Goal: Task Accomplishment & Management: Complete application form

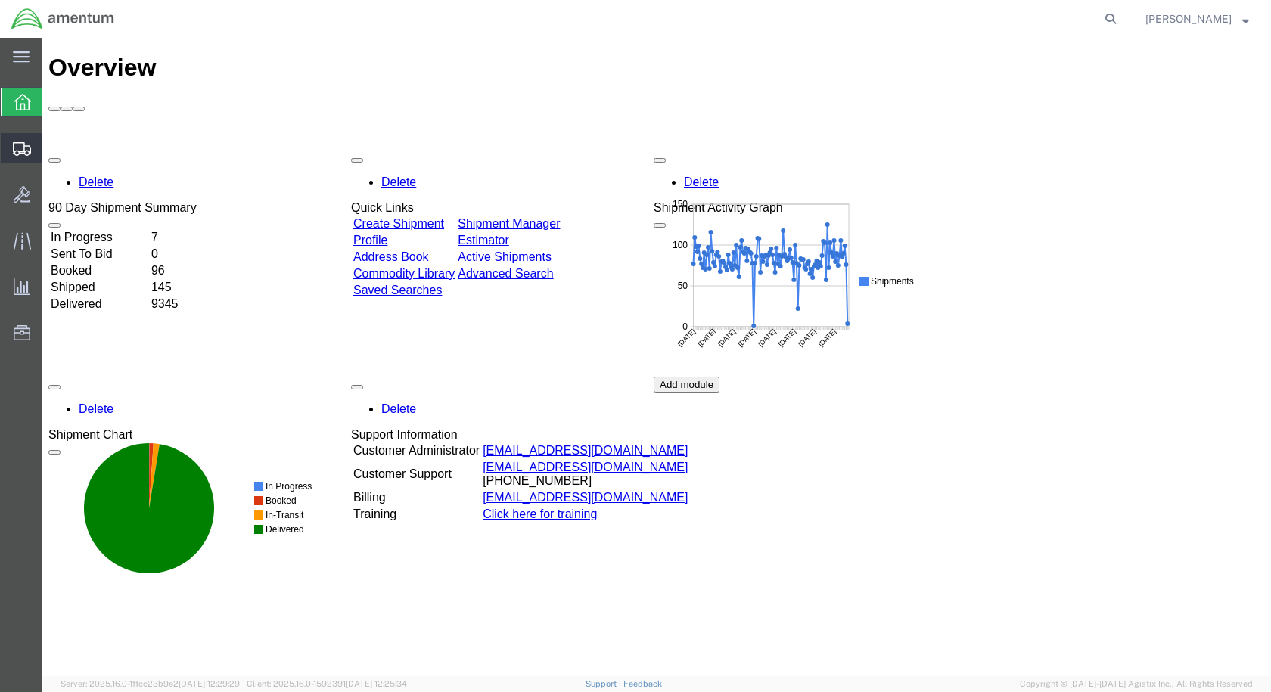
click at [0, 0] on span "Create Shipment" at bounding box center [0, 0] width 0 height 0
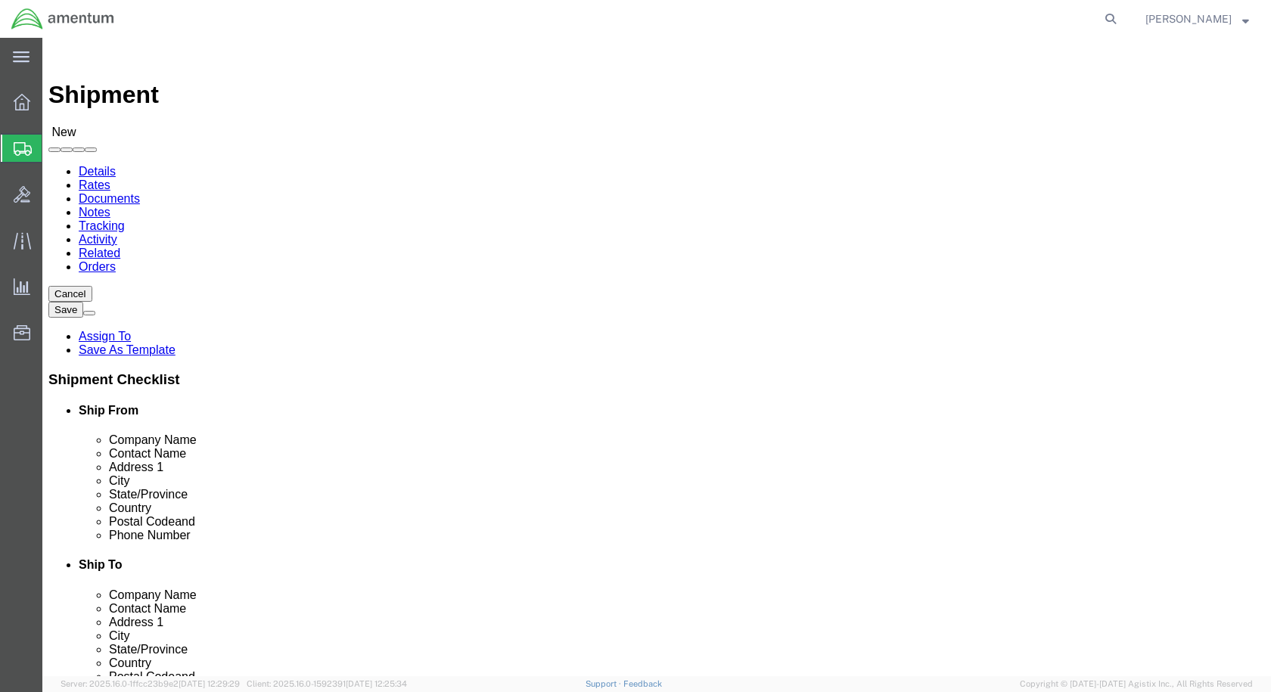
select select
select select "49927"
select select "NY"
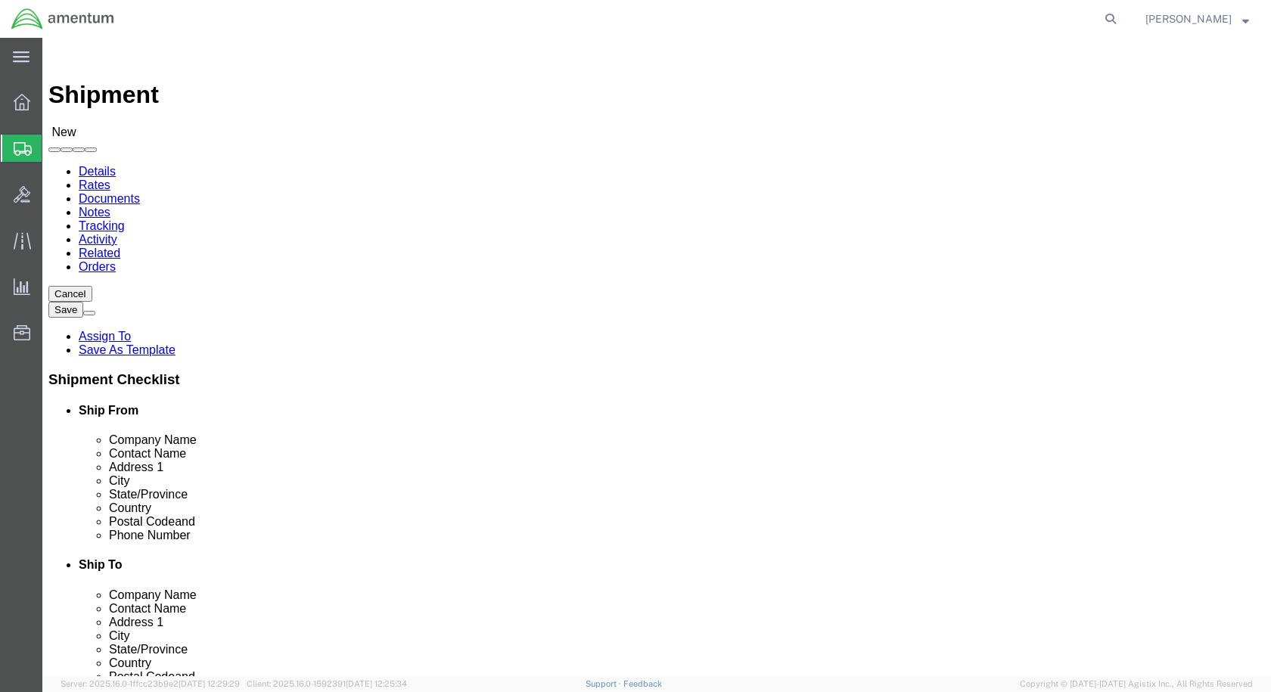
scroll to position [2724, 0]
select select "49923"
select select "ME"
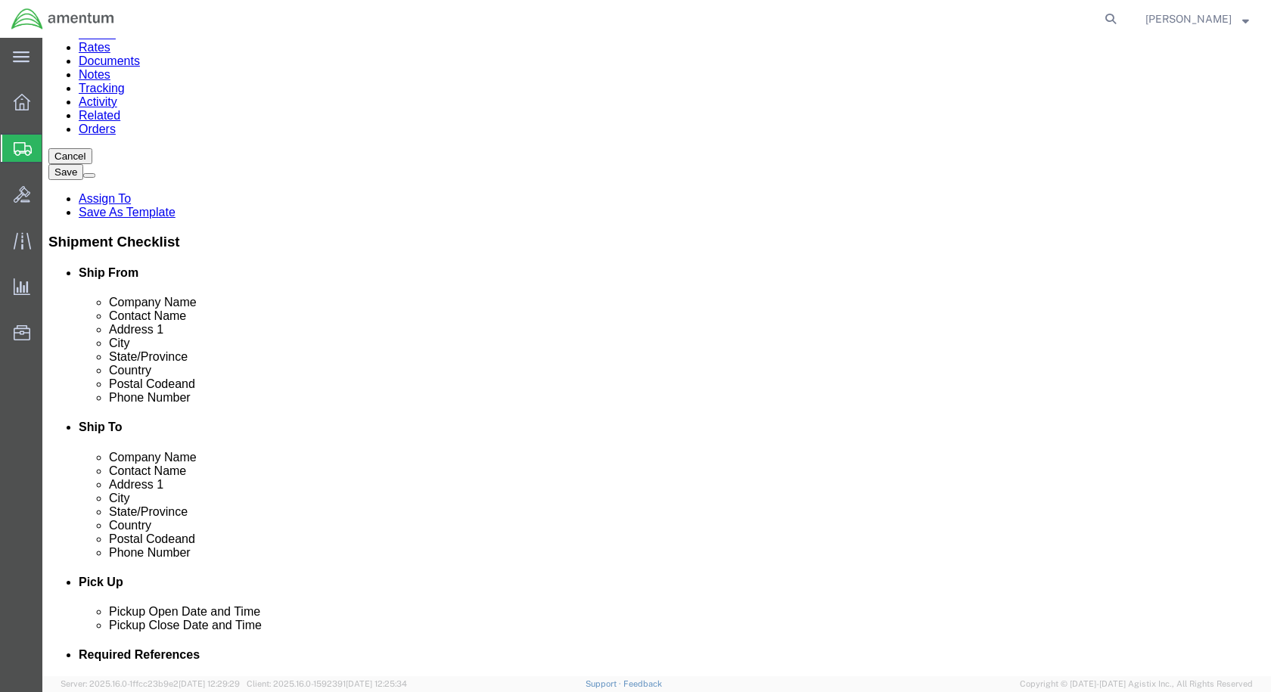
scroll to position [378, 0]
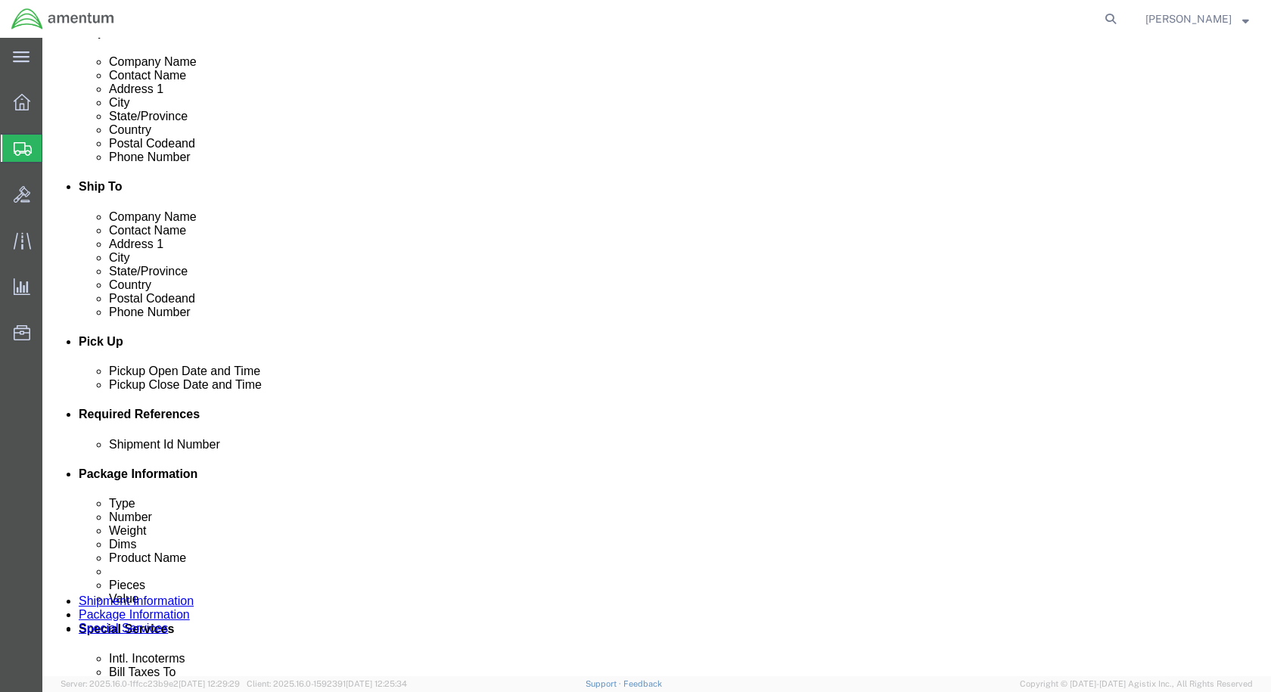
click div "[DATE] 11:00 AM"
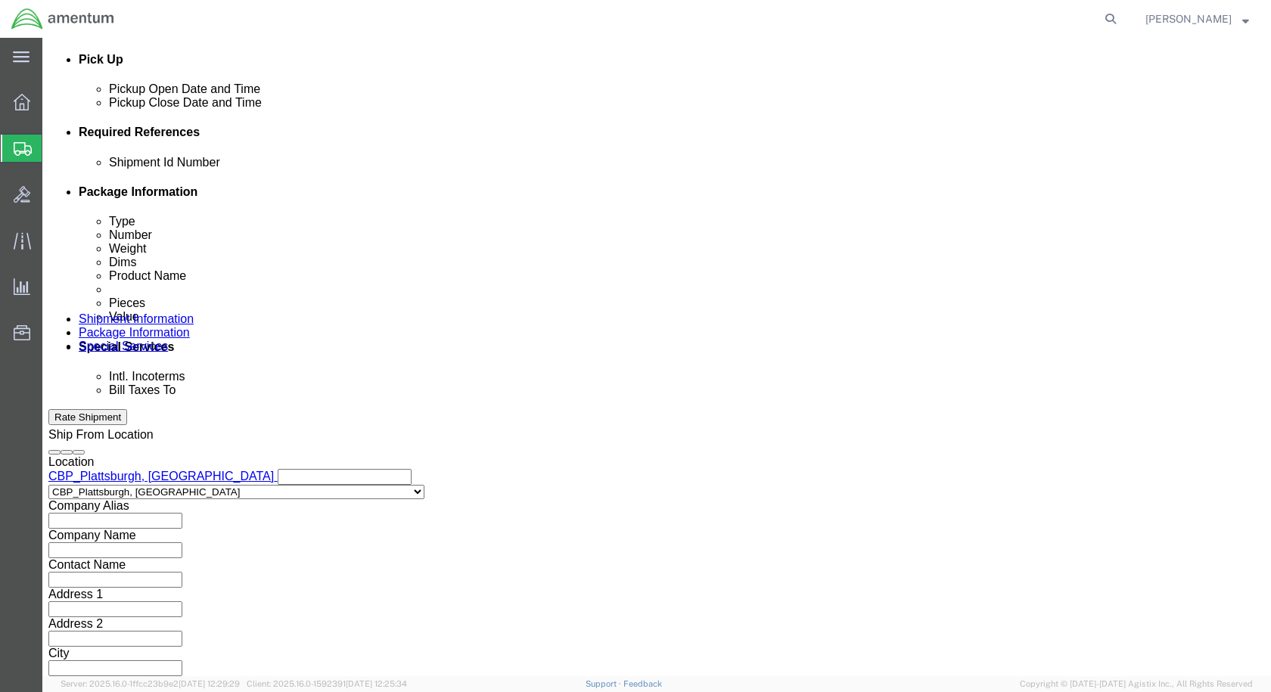
type input "2:00 pm"
click button "Apply"
click button "Add reference"
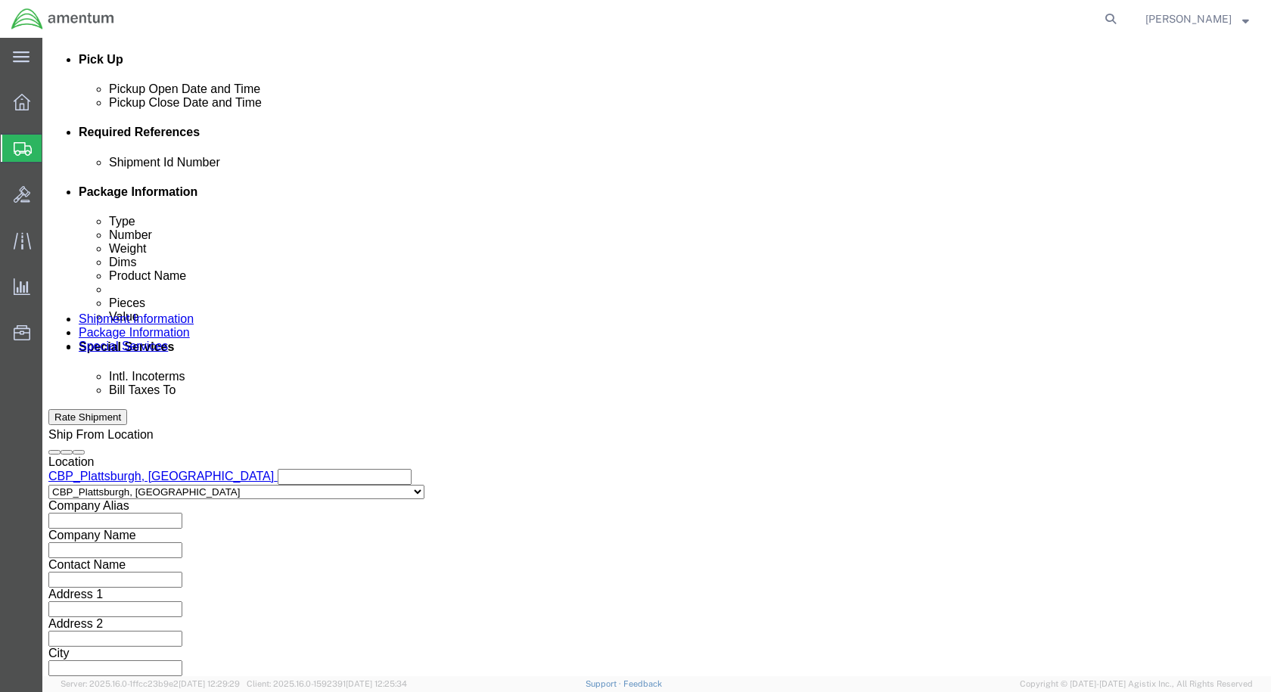
click input "text"
type input "Loctite"
click select "Select Account Type Activity ID Airline Appointment Number ASN Batch Request # …"
select select "CUSTREF"
click select "Select Account Type Activity ID Airline Appointment Number ASN Batch Request # …"
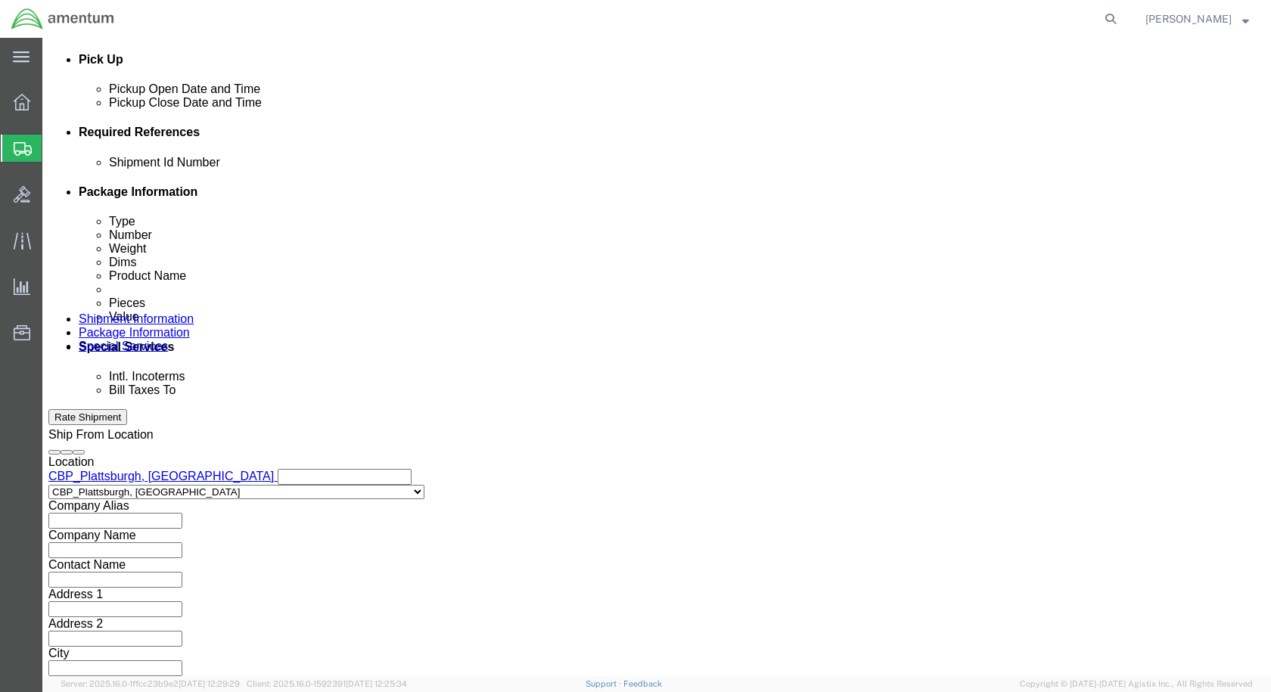
click input "text"
type input "Loctite"
click select "Select Account Type Activity ID Airline Appointment Number ASN Batch Request # …"
select select "DEPT"
click select "Select Account Type Activity ID Airline Appointment Number ASN Batch Request # …"
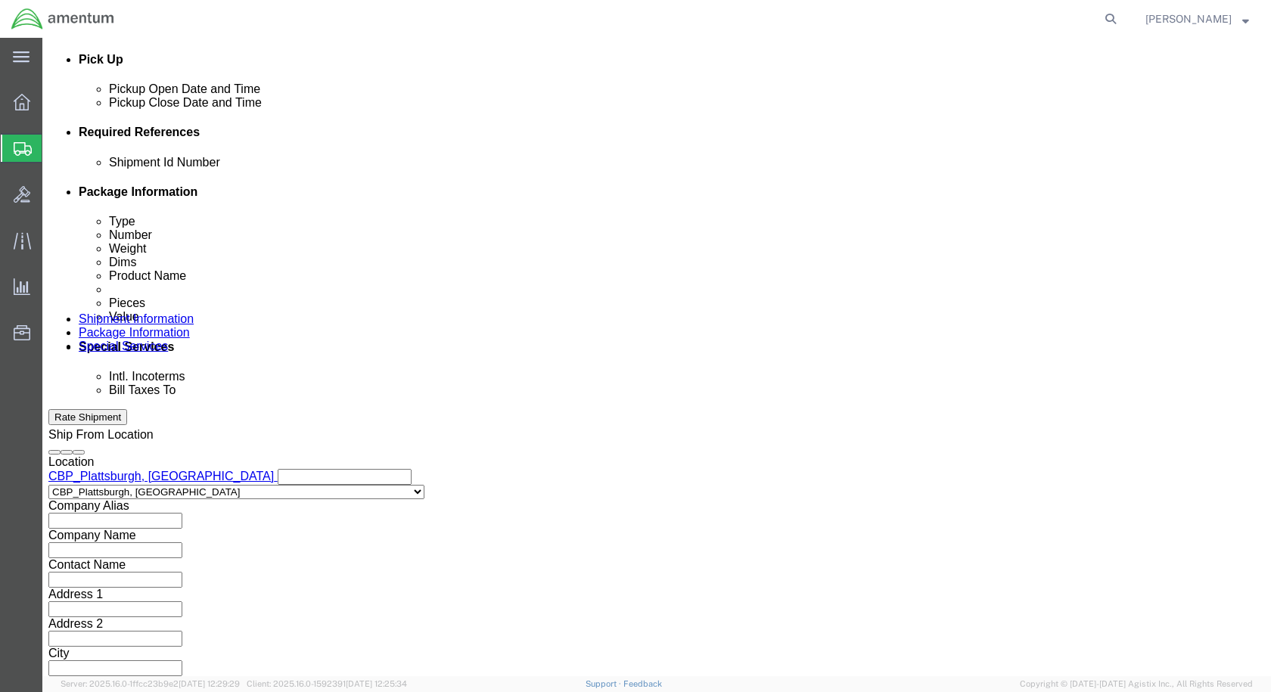
click input "text"
type input "CBP"
click select "Select Account Type Activity ID Airline Appointment Number ASN Batch Request # …"
select select "PROJNUM"
click select "Select Account Type Activity ID Airline Appointment Number ASN Batch Request # …"
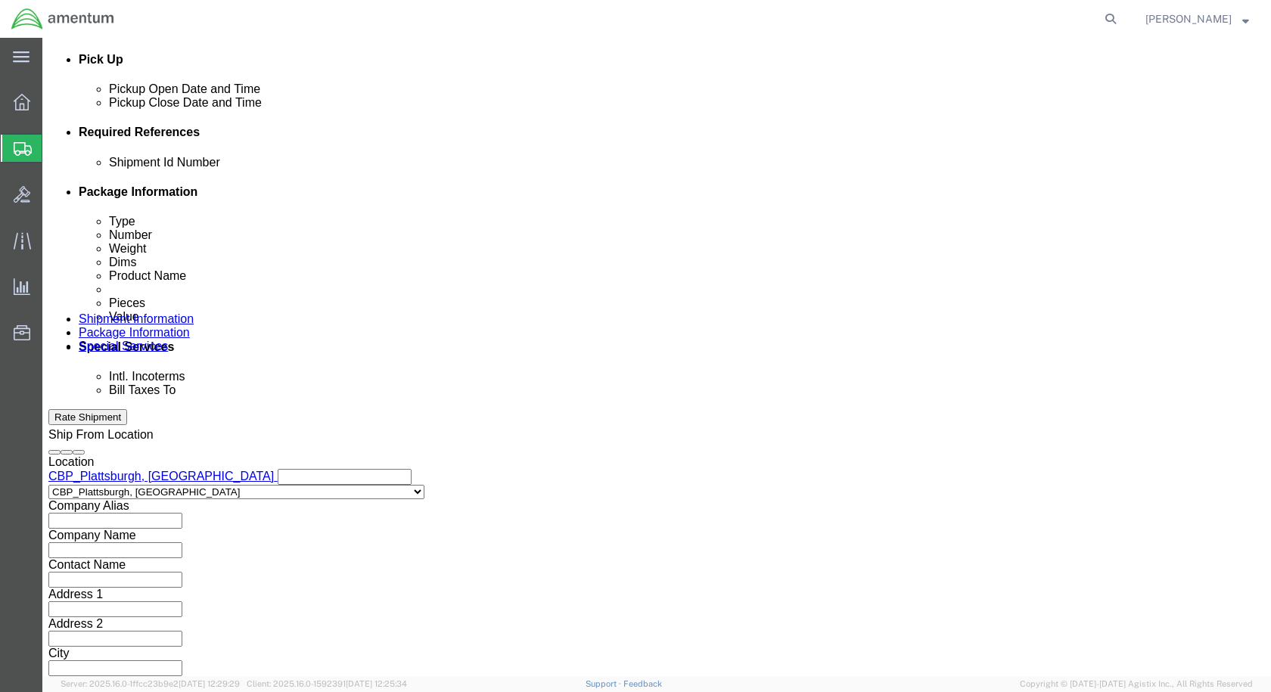
click input "text"
type input "6118.03.03.2219.000.EPL.0000"
click button "Continue"
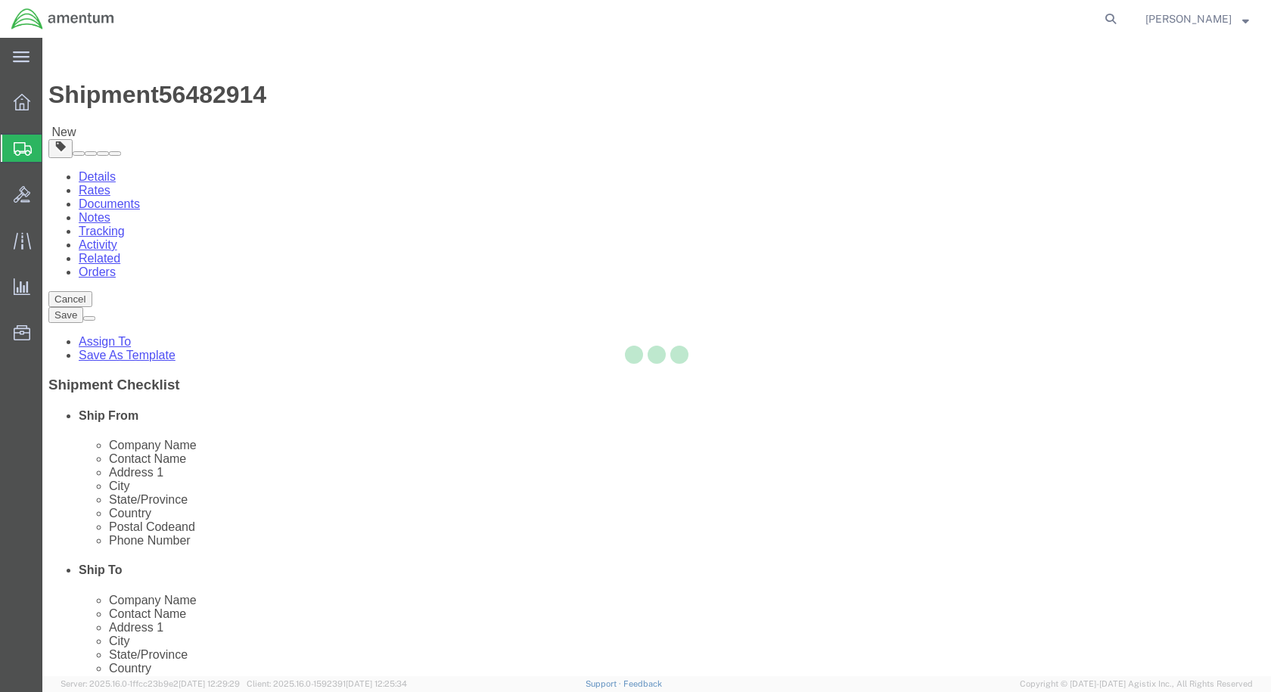
select select "CBOX"
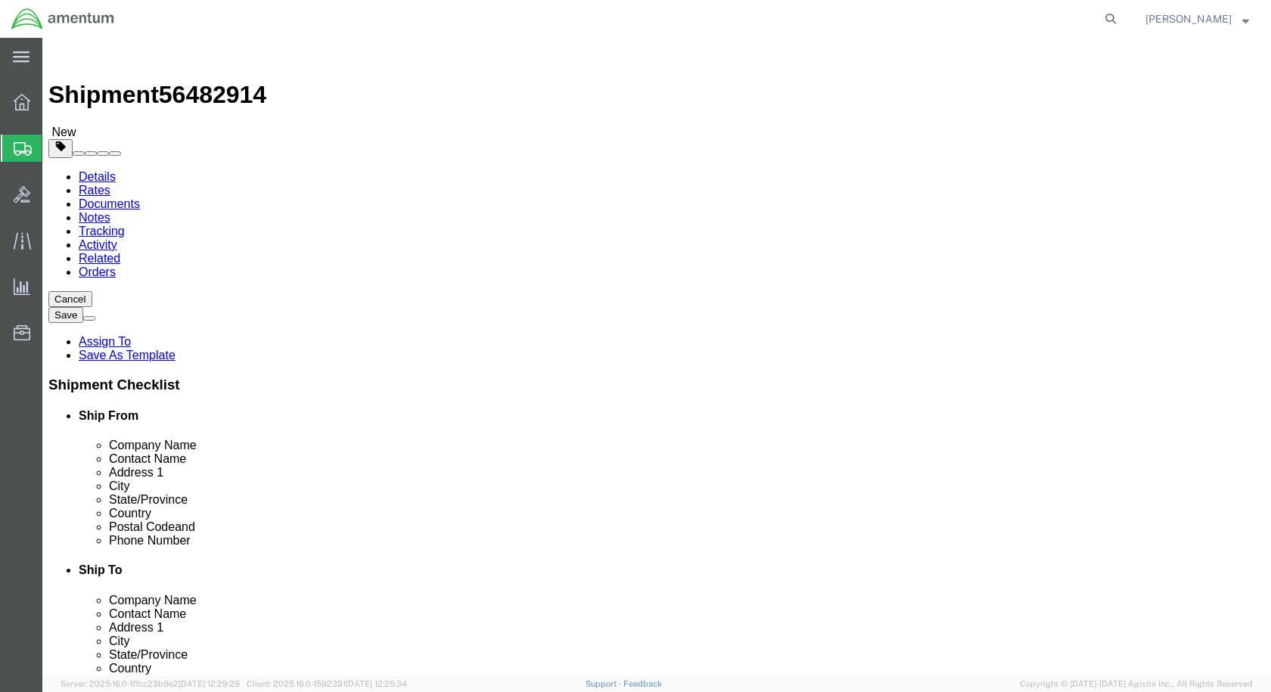
click input "text"
type input "8"
type input "5.5"
drag, startPoint x: 194, startPoint y: 353, endPoint x: 163, endPoint y: 349, distance: 31.4
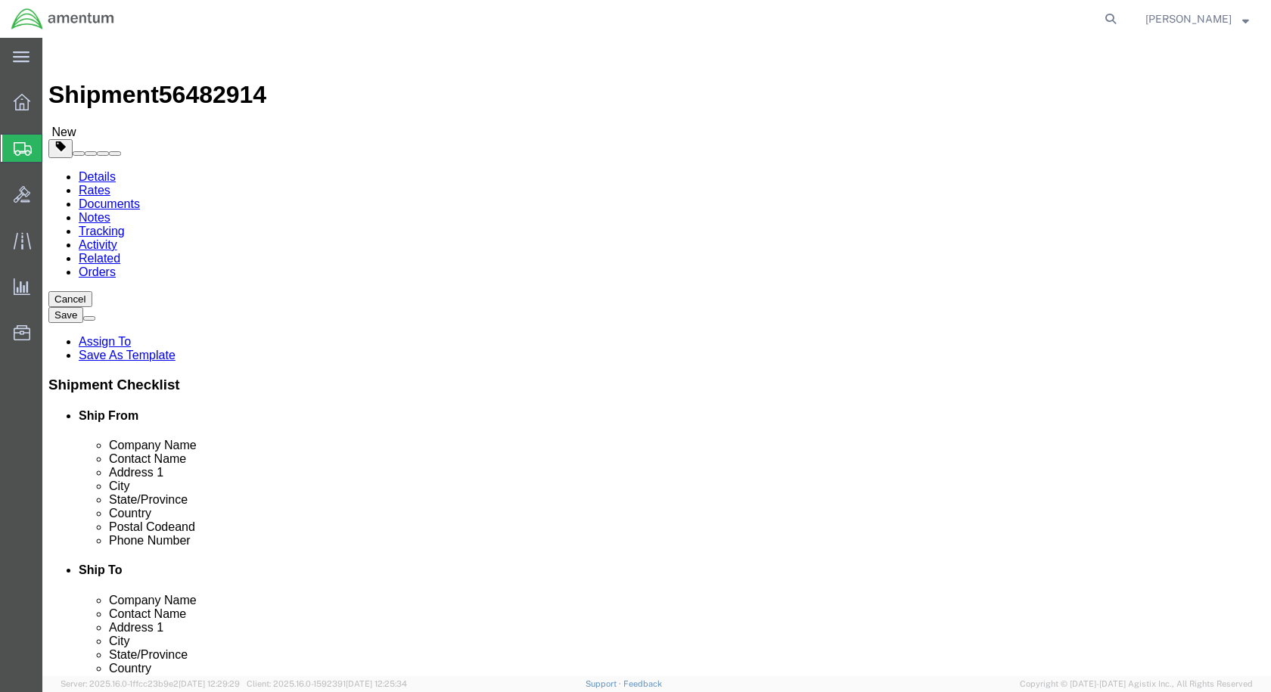
click div "Package Type Select BCK Boxes Bale(s) Basket(s) Bolt(s) Bottle(s) Buckets Bulk …"
type input "1"
click link "Add Content"
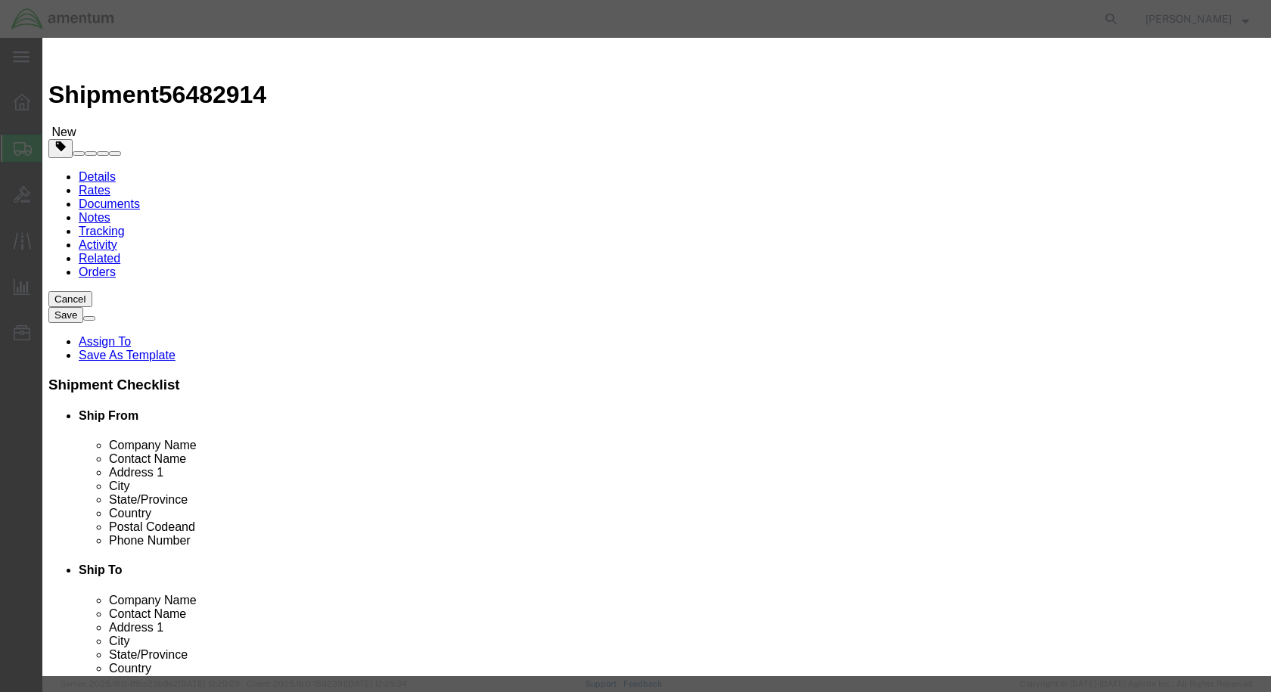
click input "text"
type input "LOCTITE"
drag, startPoint x: 367, startPoint y: 145, endPoint x: 333, endPoint y: 139, distance: 34.6
click div "Pieces 0 Select Bag Barrels 100Board Feet Bottle Box Blister Pack Carats Can Ca…"
type input "1"
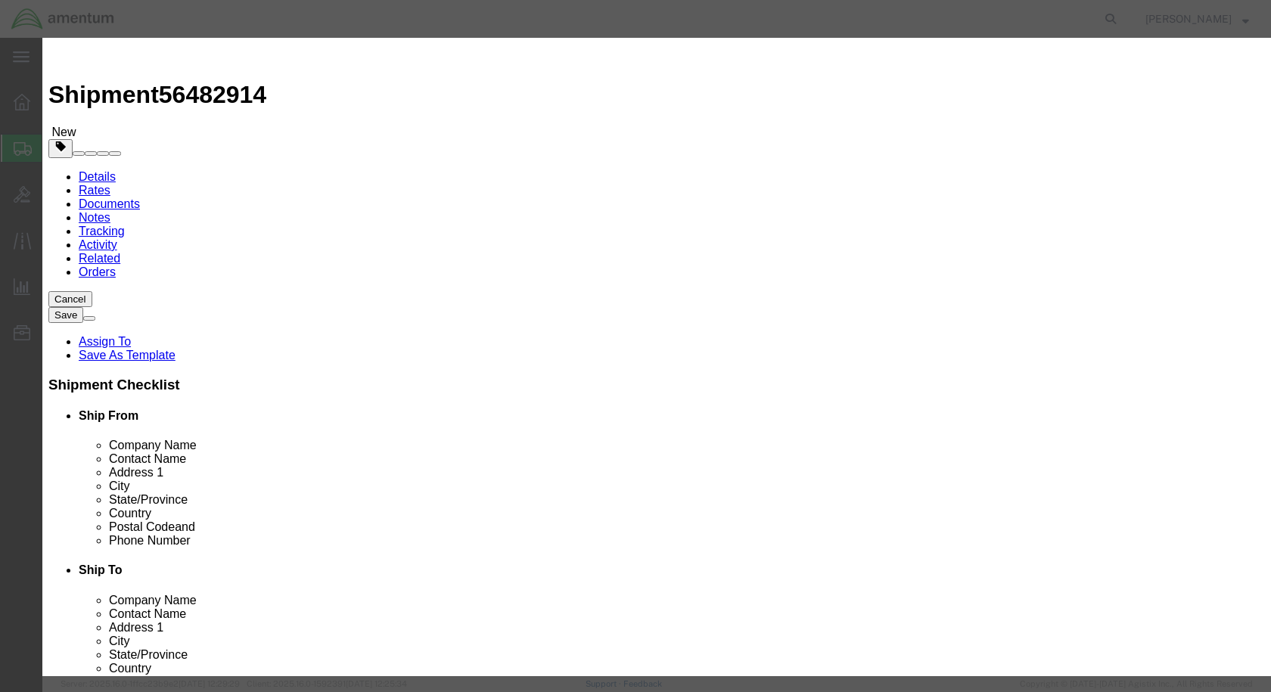
click input "text"
type input "100"
click button "Save & Close"
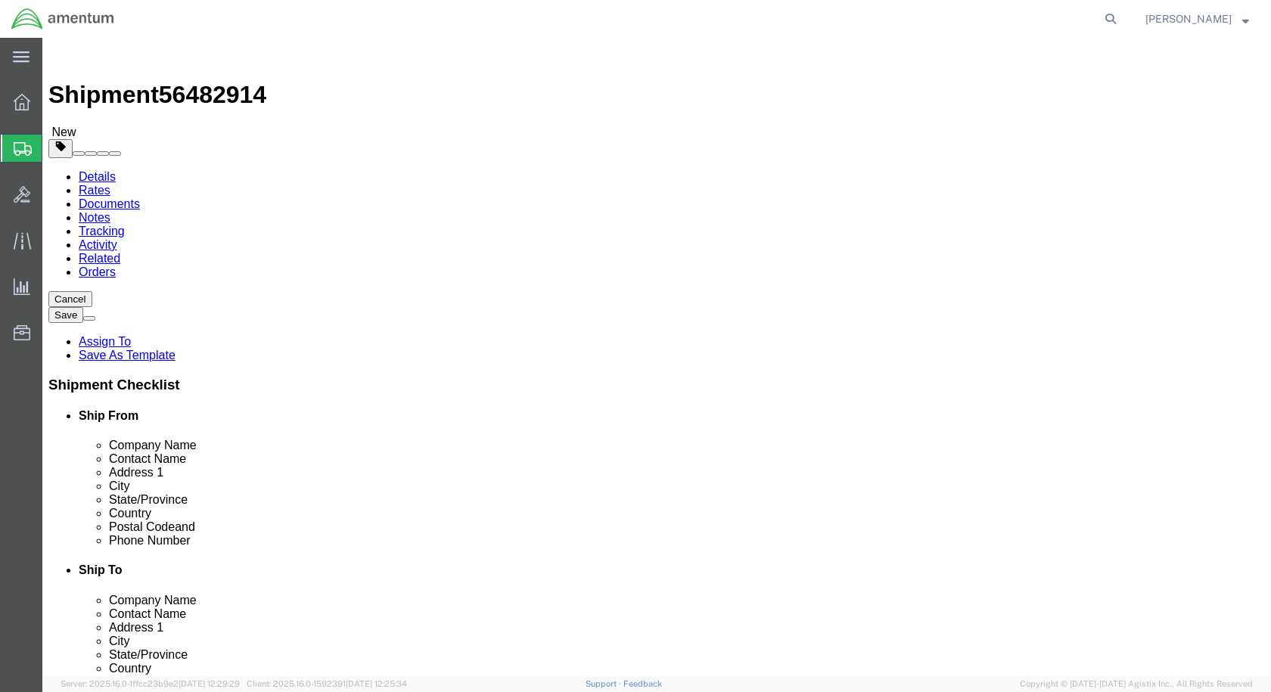
click button "Rate Shipment"
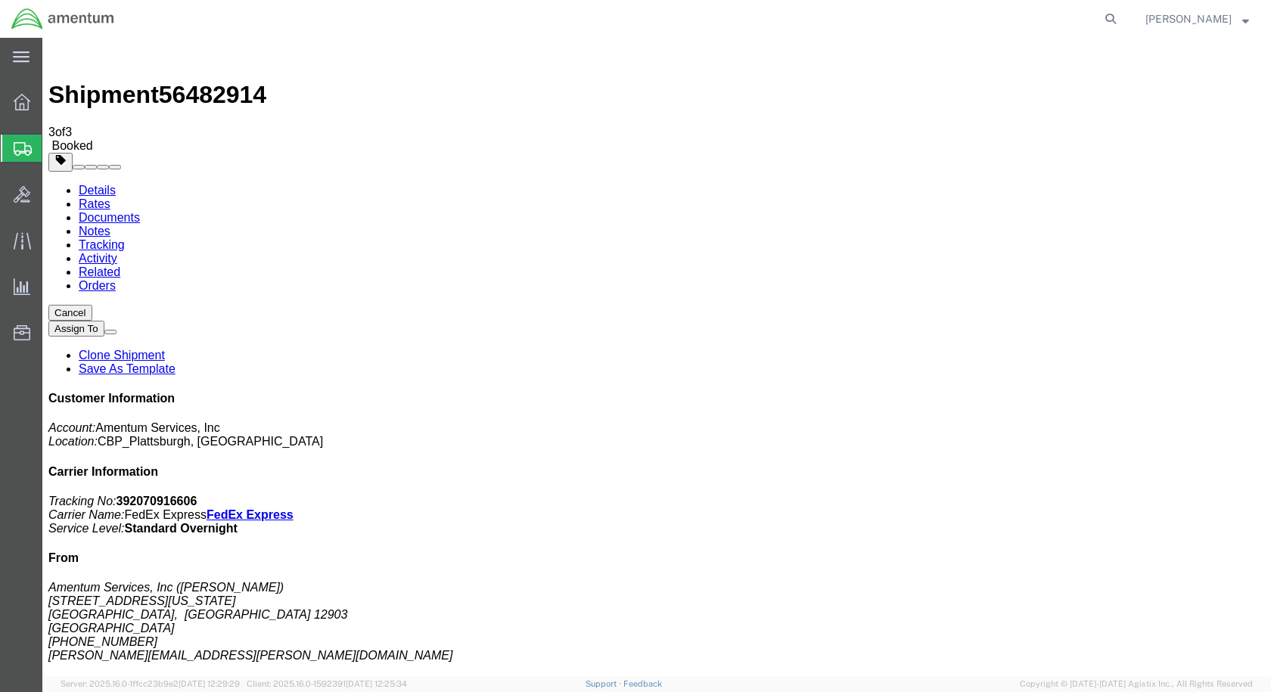
click at [80, 184] on link "Details" at bounding box center [97, 190] width 37 height 13
click link "Schedule pickup request"
click link "Documents"
click at [1191, 20] on span "[PERSON_NAME]" at bounding box center [1189, 19] width 86 height 17
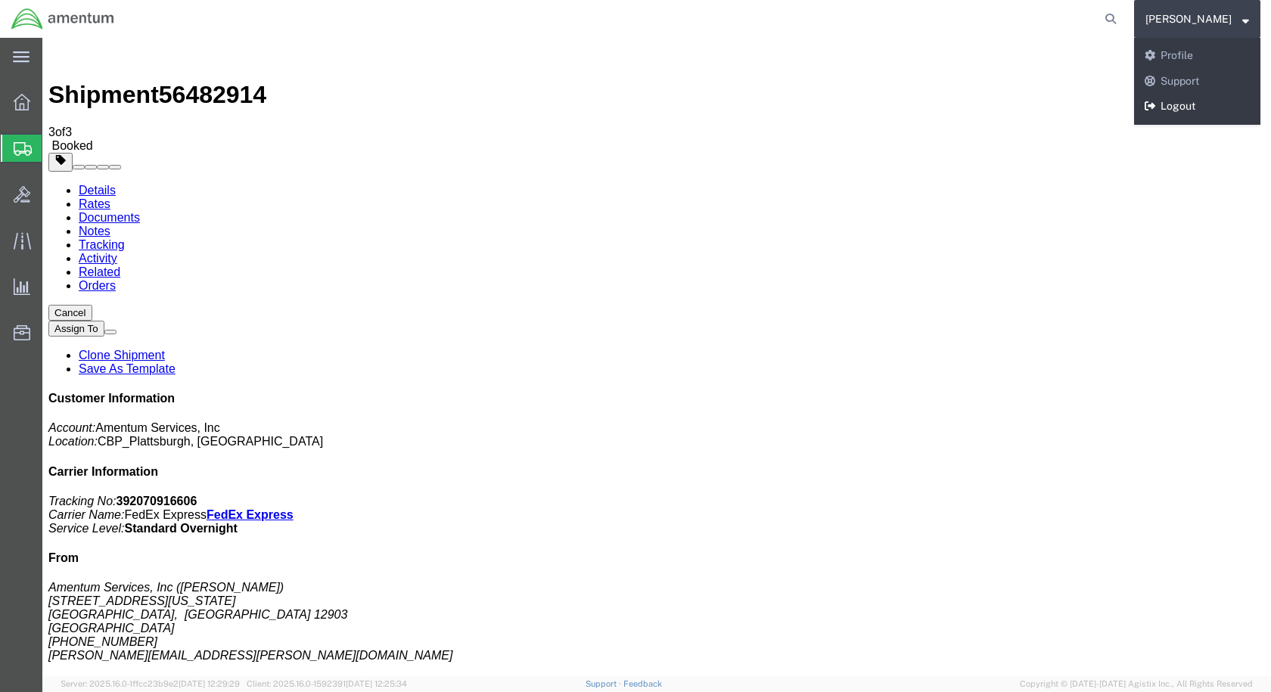
click at [1197, 110] on link "Logout" at bounding box center [1197, 107] width 126 height 26
